Goal: Task Accomplishment & Management: Manage account settings

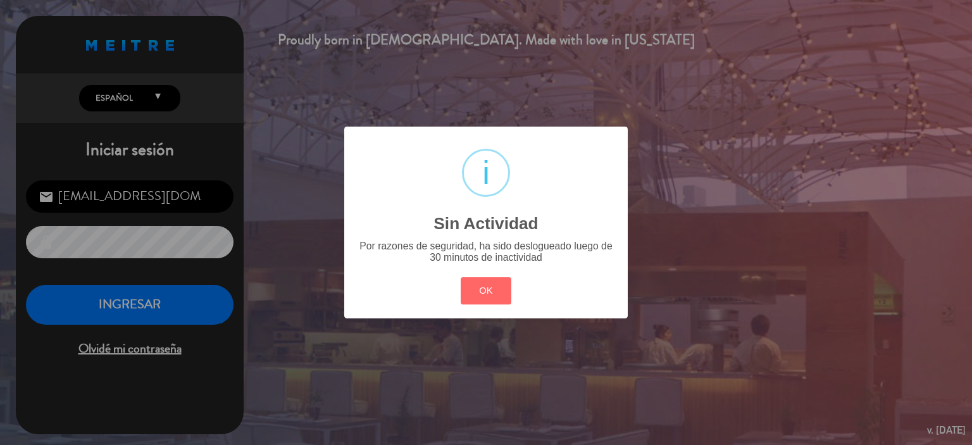
drag, startPoint x: 487, startPoint y: 287, endPoint x: 286, endPoint y: 329, distance: 204.9
click at [485, 287] on button "OK" at bounding box center [486, 290] width 51 height 27
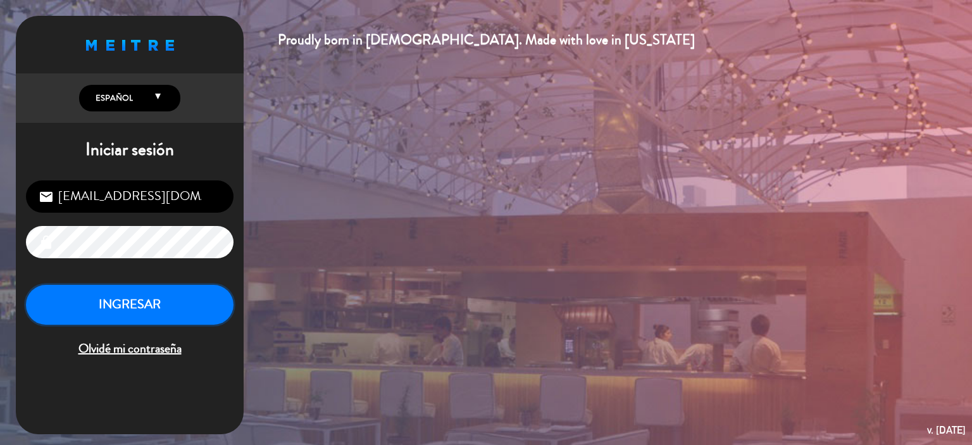
drag, startPoint x: 172, startPoint y: 318, endPoint x: 162, endPoint y: 304, distance: 17.2
click at [171, 318] on button "INGRESAR" at bounding box center [130, 305] width 208 height 40
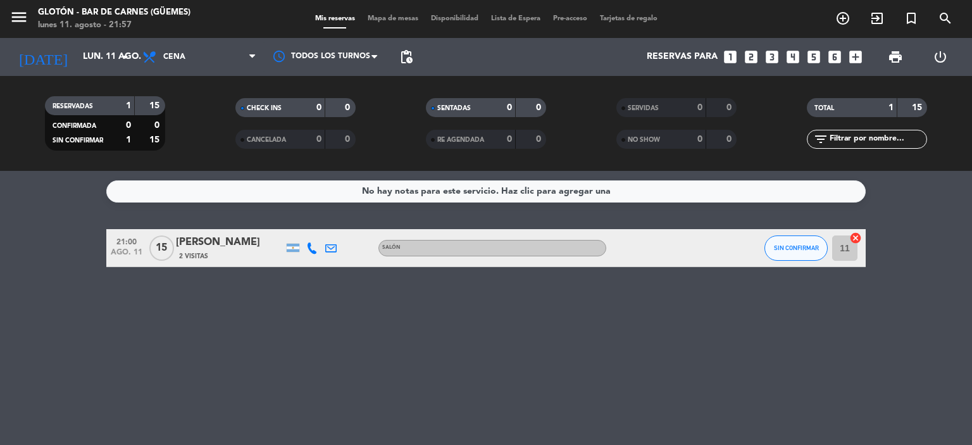
click at [213, 240] on div "[PERSON_NAME]" at bounding box center [230, 242] width 108 height 16
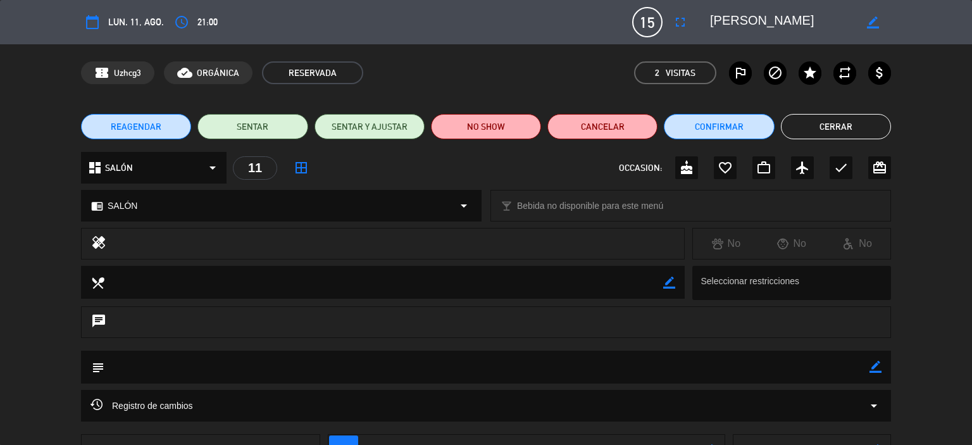
click at [867, 20] on icon "border_color" at bounding box center [873, 22] width 12 height 12
click at [658, 21] on span "15" at bounding box center [647, 22] width 30 height 30
click at [653, 21] on span "15" at bounding box center [647, 22] width 30 height 30
drag, startPoint x: 653, startPoint y: 21, endPoint x: 654, endPoint y: 99, distance: 78.5
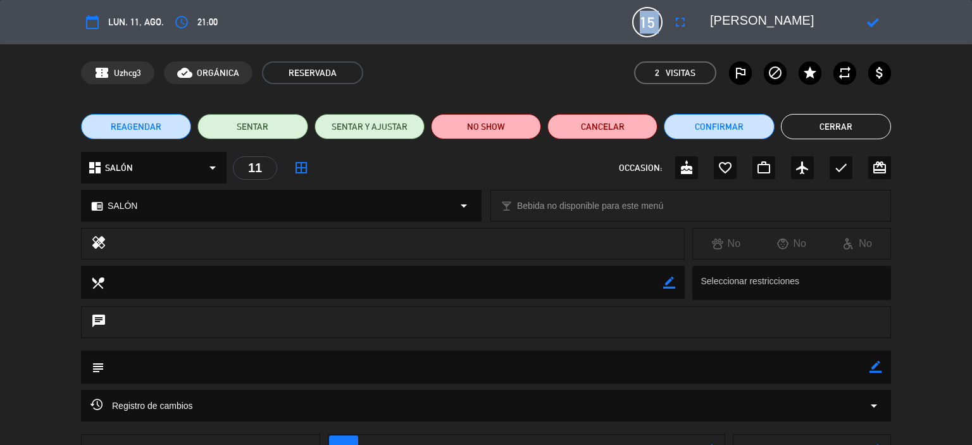
click at [651, 21] on span "15" at bounding box center [647, 22] width 30 height 30
click at [874, 22] on icon at bounding box center [873, 22] width 12 height 12
click at [874, 22] on icon "border_color" at bounding box center [873, 22] width 12 height 12
click at [795, 20] on textarea at bounding box center [782, 22] width 145 height 23
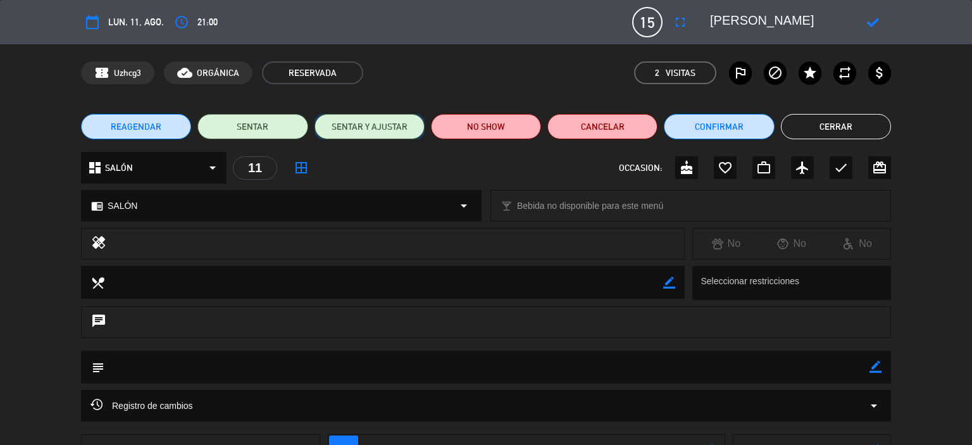
click at [382, 126] on button "SENTAR Y AJUSTAR" at bounding box center [369, 126] width 110 height 25
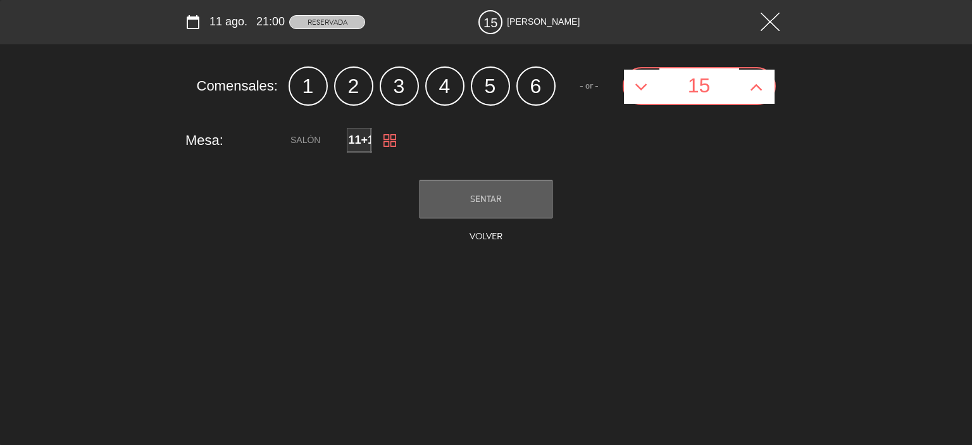
drag, startPoint x: 630, startPoint y: 103, endPoint x: 633, endPoint y: 93, distance: 10.0
click at [631, 103] on button at bounding box center [641, 87] width 35 height 34
click at [635, 82] on icon at bounding box center [641, 87] width 13 height 20
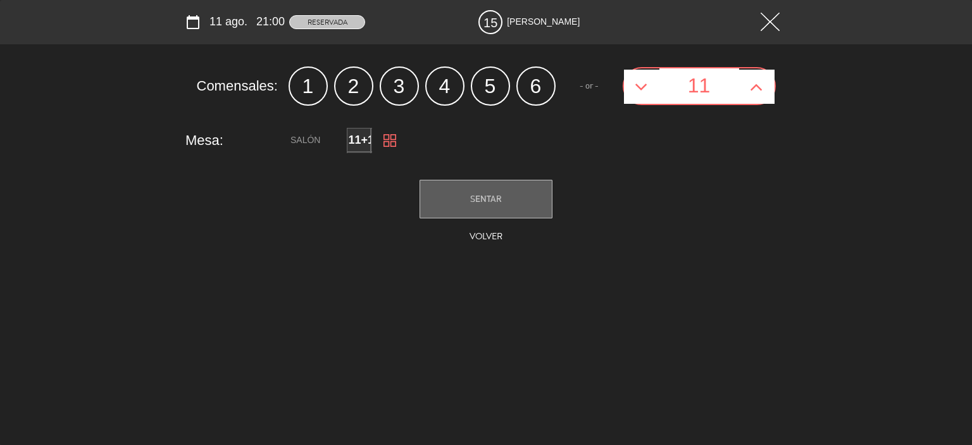
click at [635, 82] on icon at bounding box center [641, 87] width 13 height 20
type input "10"
click at [487, 182] on button "SENTAR" at bounding box center [486, 199] width 133 height 39
click at [485, 196] on span "SENTAR" at bounding box center [486, 199] width 32 height 10
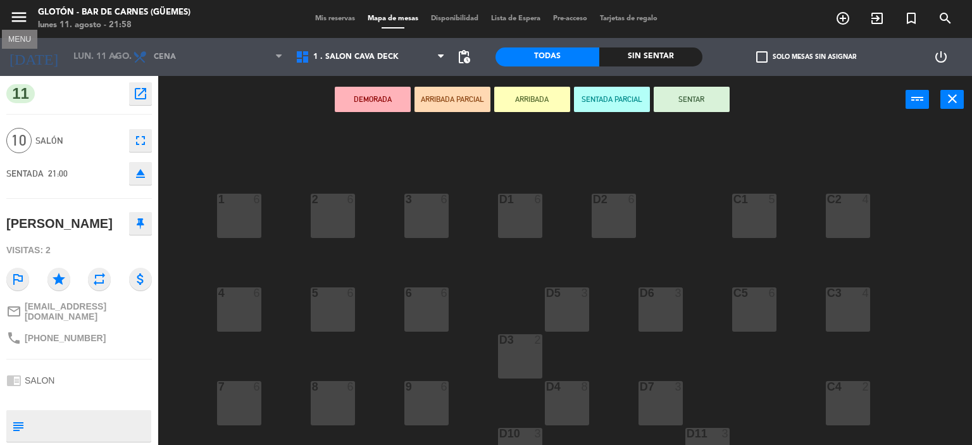
click at [18, 15] on icon "menu" at bounding box center [18, 17] width 19 height 19
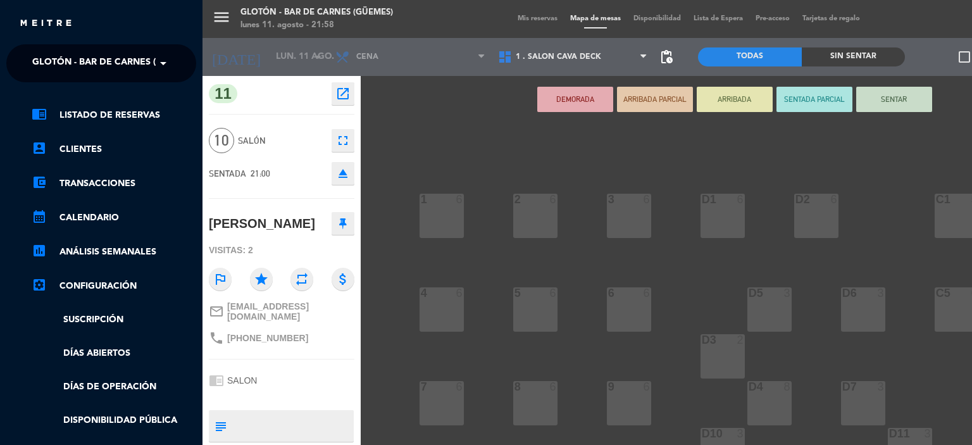
click at [39, 27] on img at bounding box center [46, 23] width 54 height 9
click at [852, 23] on div "menu Glotón - Bar [PERSON_NAME] (Güemes) lunes 11. agosto - 21:58 Mis reservas …" at bounding box center [688, 222] width 972 height 445
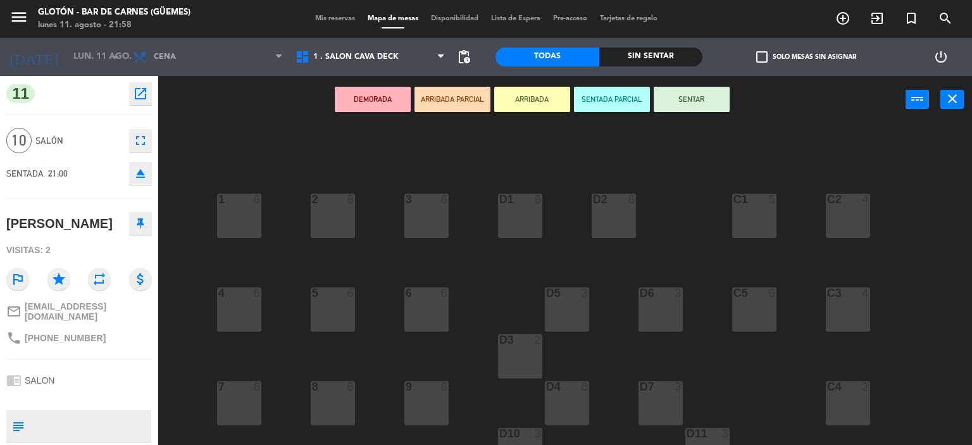
click at [342, 17] on span "Mis reservas" at bounding box center [335, 18] width 53 height 7
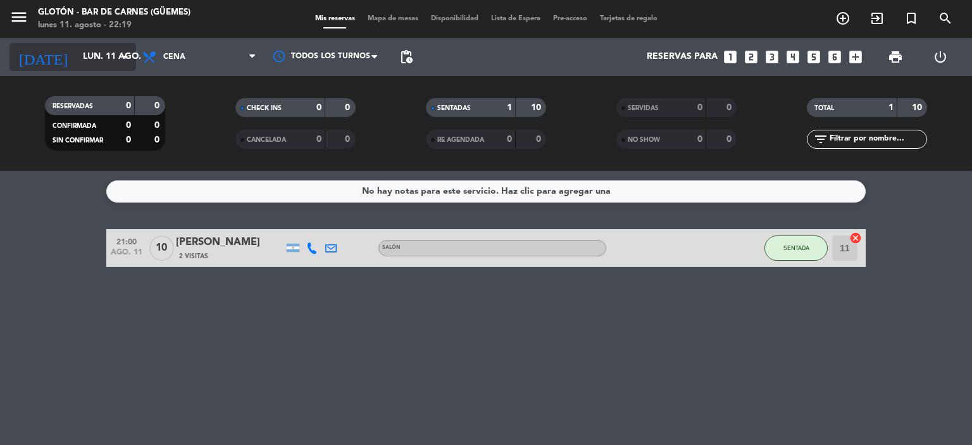
click at [110, 59] on input "lun. 11 ago." at bounding box center [137, 57] width 120 height 23
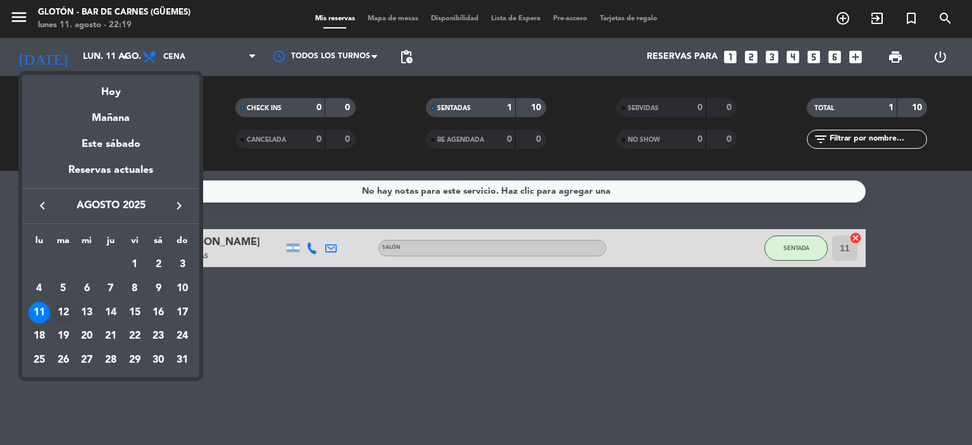
click at [62, 309] on div "12" at bounding box center [64, 313] width 22 height 22
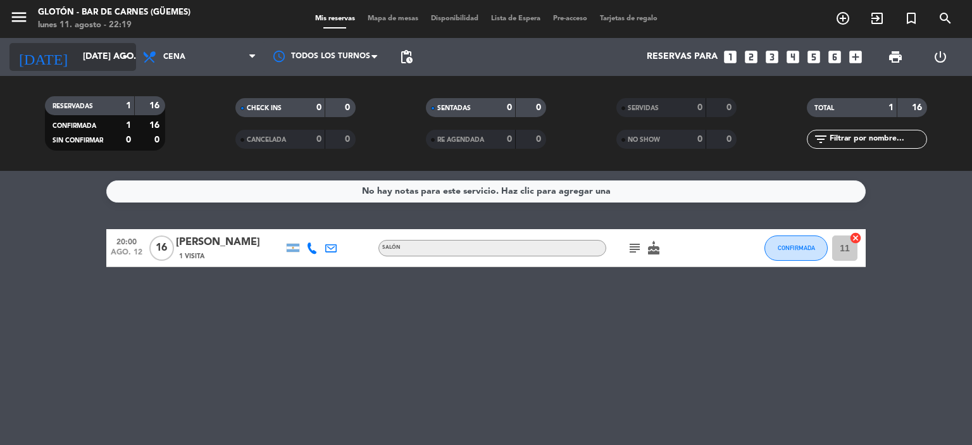
click at [121, 61] on icon "arrow_drop_down" at bounding box center [125, 56] width 15 height 15
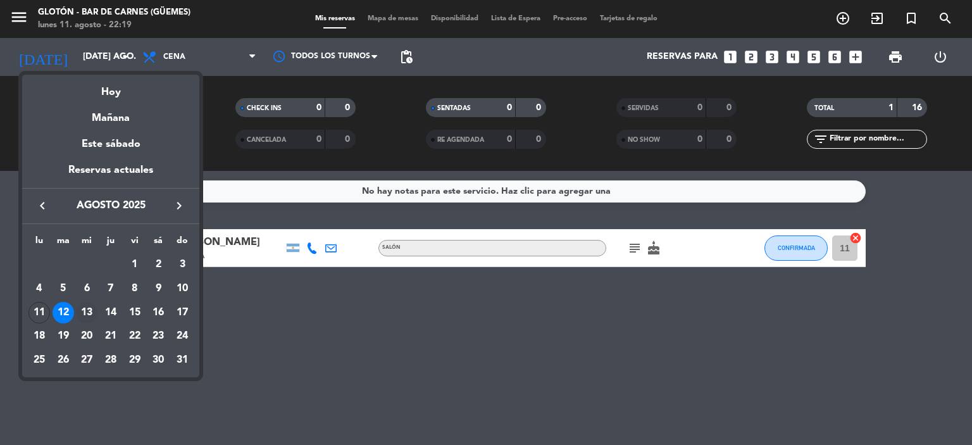
click at [89, 311] on div "13" at bounding box center [87, 313] width 22 height 22
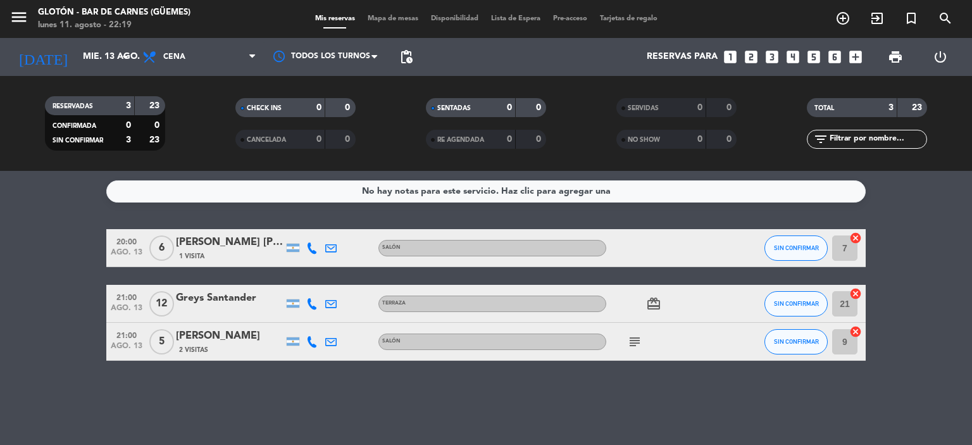
click at [627, 344] on icon "subject" at bounding box center [634, 341] width 15 height 15
click at [86, 60] on input "mié. 13 ago." at bounding box center [137, 57] width 120 height 23
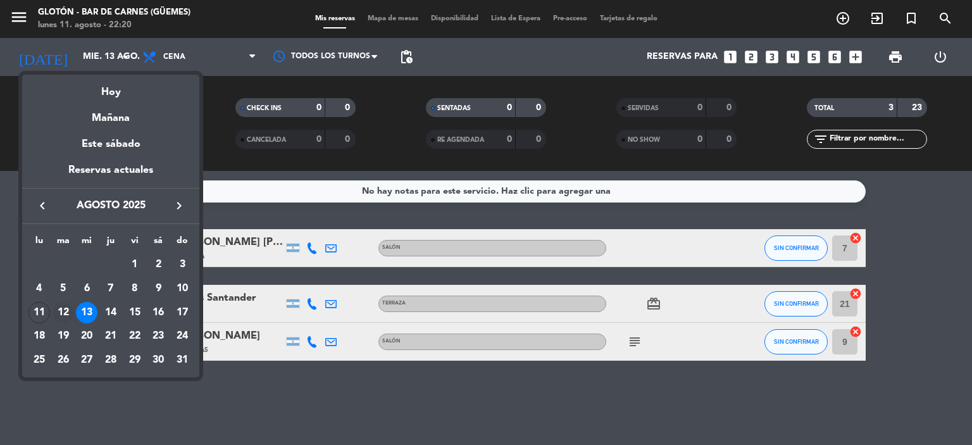
click at [66, 305] on div "12" at bounding box center [64, 313] width 22 height 22
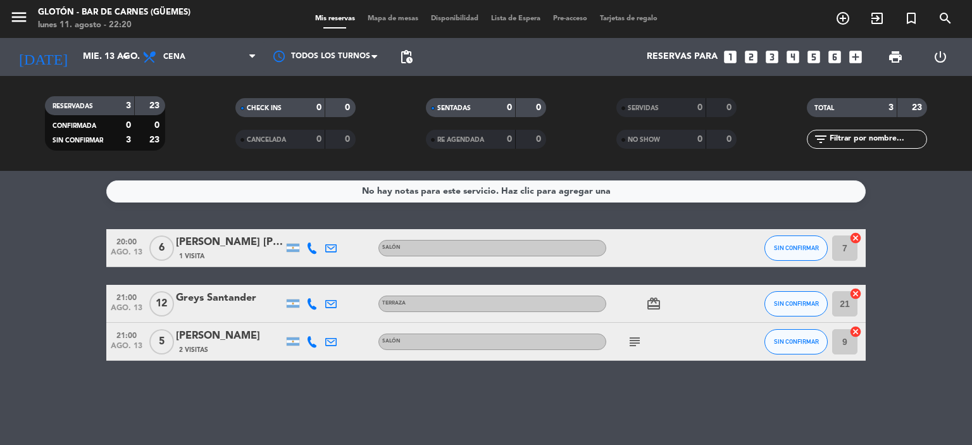
type input "[DATE] ago."
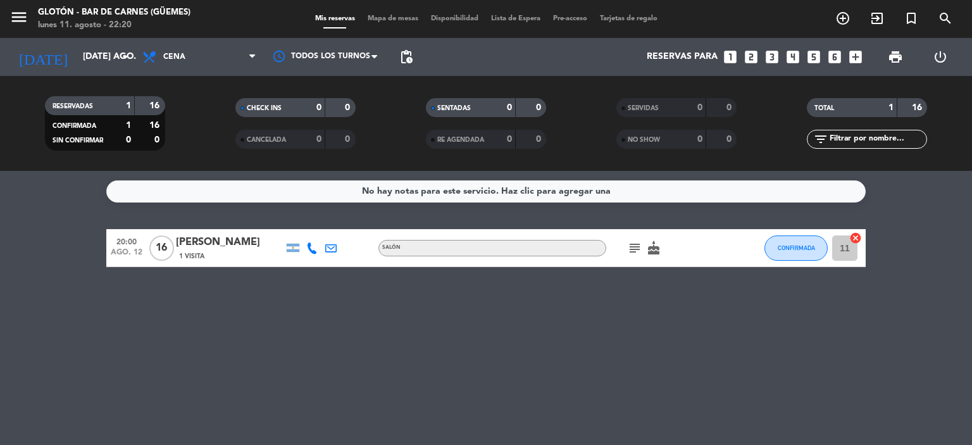
click at [630, 254] on icon "subject" at bounding box center [634, 247] width 15 height 15
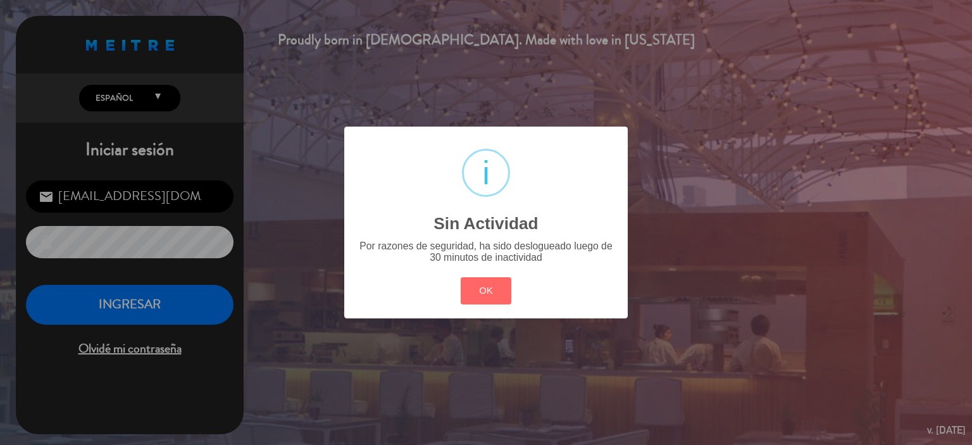
click at [166, 305] on div "? ! i Sin Actividad × Por razones de seguridad, ha sido deslogueado luego de 30…" at bounding box center [486, 222] width 972 height 445
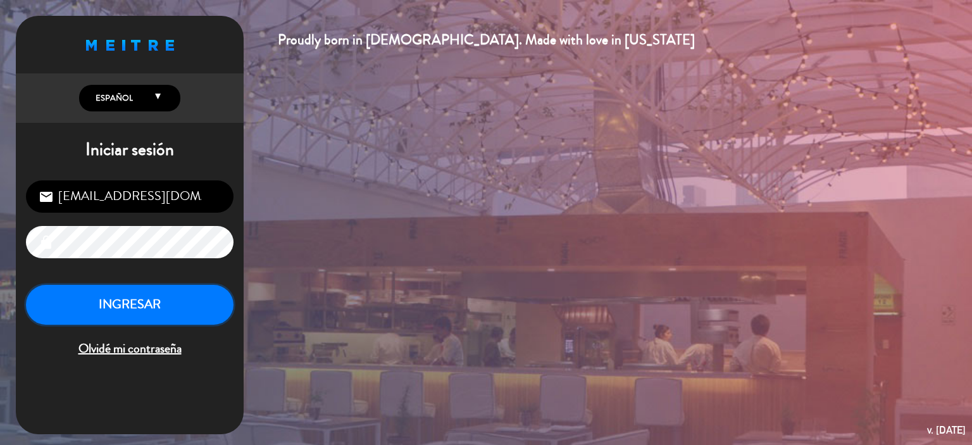
drag, startPoint x: 96, startPoint y: 305, endPoint x: 109, endPoint y: 302, distance: 12.9
click at [108, 303] on button "INGRESAR" at bounding box center [130, 305] width 208 height 40
